Goal: Transaction & Acquisition: Book appointment/travel/reservation

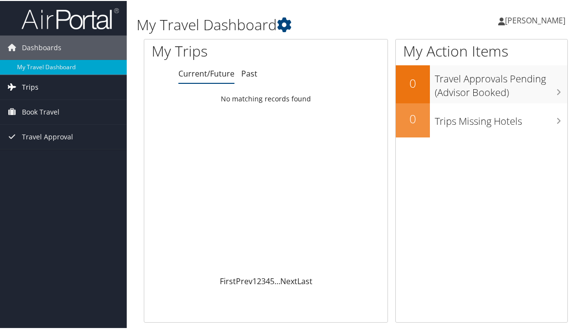
click at [47, 87] on link "Trips" at bounding box center [63, 86] width 127 height 24
click at [47, 154] on span "Book Travel" at bounding box center [41, 155] width 38 height 24
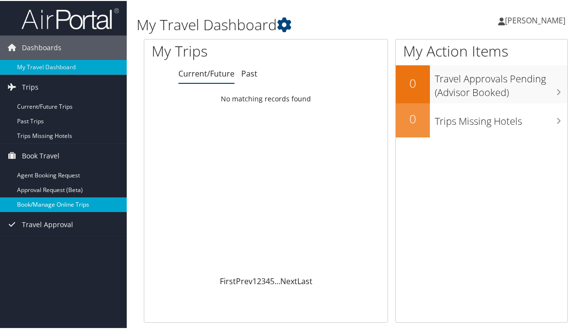
click at [64, 204] on link "Book/Manage Online Trips" at bounding box center [63, 203] width 127 height 15
